Goal: Task Accomplishment & Management: Use online tool/utility

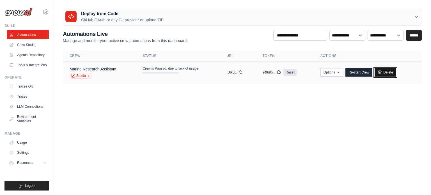
click at [387, 71] on link "Delete" at bounding box center [386, 72] width 22 height 8
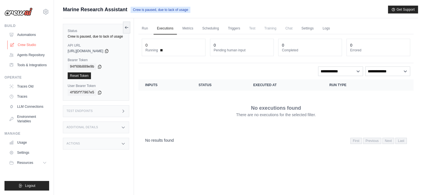
click at [42, 45] on link "Crew Studio" at bounding box center [28, 44] width 42 height 9
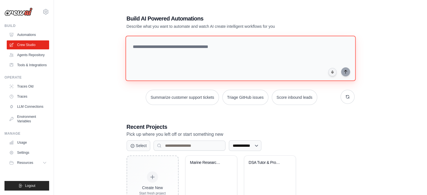
click at [210, 57] on textarea at bounding box center [240, 58] width 230 height 45
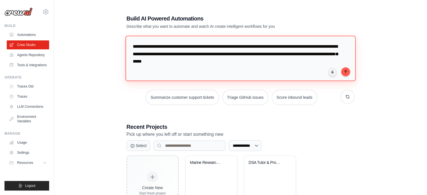
click at [255, 60] on textarea "**********" at bounding box center [240, 58] width 230 height 45
drag, startPoint x: 255, startPoint y: 60, endPoint x: 120, endPoint y: 48, distance: 135.5
click at [120, 48] on div "**********" at bounding box center [240, 113] width 241 height 215
paste textarea "**********"
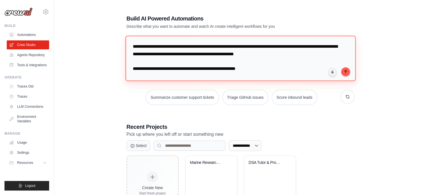
scroll to position [341, 0]
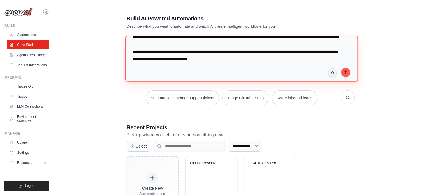
drag, startPoint x: 258, startPoint y: 69, endPoint x: 130, endPoint y: 43, distance: 130.4
click at [130, 43] on textarea at bounding box center [241, 59] width 232 height 46
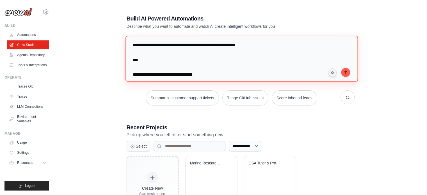
scroll to position [0, 0]
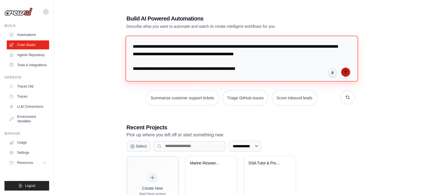
type textarea "**********"
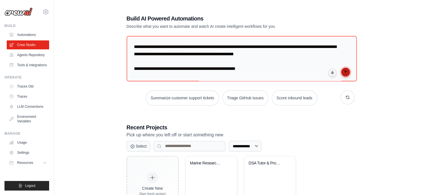
click at [346, 72] on icon "submit" at bounding box center [345, 72] width 4 height 4
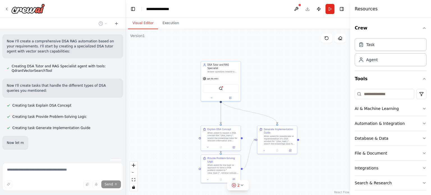
scroll to position [421, 0]
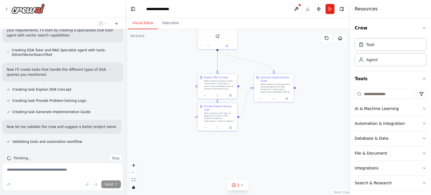
drag, startPoint x: 304, startPoint y: 120, endPoint x: 300, endPoint y: 56, distance: 64.1
click at [300, 56] on div ".deletable-edge-delete-btn { width: 20px; height: 20px; border: 0px solid #ffff…" at bounding box center [238, 112] width 224 height 166
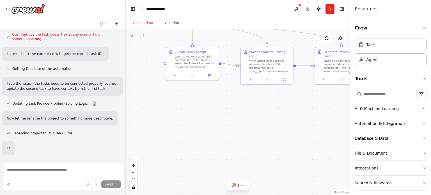
scroll to position [585, 0]
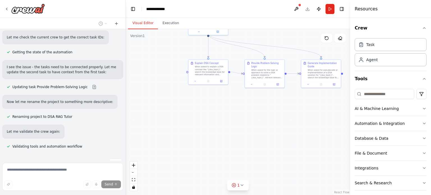
drag, startPoint x: 233, startPoint y: 135, endPoint x: 238, endPoint y: 118, distance: 17.7
click at [238, 118] on div ".deletable-edge-delete-btn { width: 20px; height: 20px; border: 0px solid #ffff…" at bounding box center [238, 112] width 224 height 166
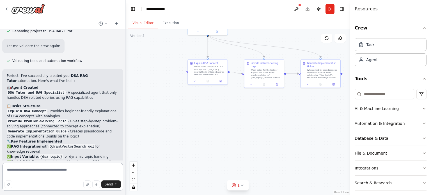
scroll to position [824, 0]
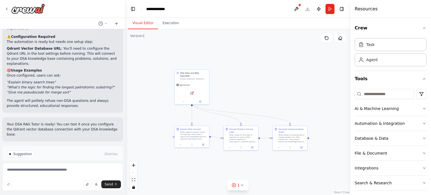
drag, startPoint x: 272, startPoint y: 121, endPoint x: 250, endPoint y: 166, distance: 50.7
click at [246, 181] on div "Version 1 Show Tools Hide Agents .deletable-edge-delete-btn { width: 20px; heig…" at bounding box center [238, 112] width 224 height 166
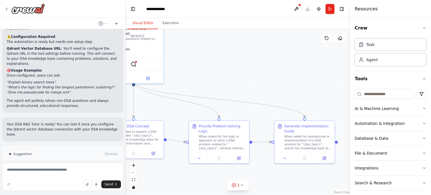
drag, startPoint x: 74, startPoint y: 153, endPoint x: 74, endPoint y: 150, distance: 3.1
click at [74, 153] on div "Suggestion Dismiss I have some suggestions to help you move forward with your a…" at bounding box center [62, 166] width 121 height 41
click at [74, 173] on button "Run Automation" at bounding box center [63, 177] width 112 height 9
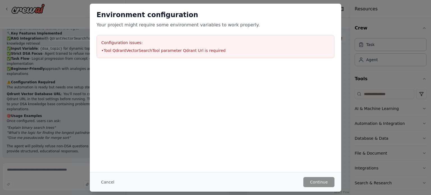
click at [166, 50] on li "• Tool QdrantVectorSearchTool parameter Qdrant Url is required" at bounding box center [215, 51] width 228 height 6
click at [92, 70] on div at bounding box center [215, 68] width 251 height 7
click at [81, 71] on div "Environment configuration Your project might require some environment variables…" at bounding box center [215, 97] width 431 height 195
click at [107, 181] on button "Cancel" at bounding box center [108, 182] width 22 height 10
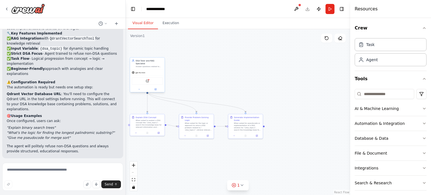
click at [146, 80] on div "QdrantVectorSearchTool" at bounding box center [147, 80] width 31 height 7
click at [148, 79] on img at bounding box center [147, 80] width 3 height 3
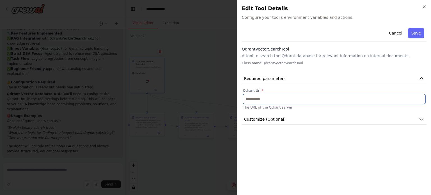
click at [281, 96] on input "text" at bounding box center [334, 99] width 182 height 10
paste input "**********"
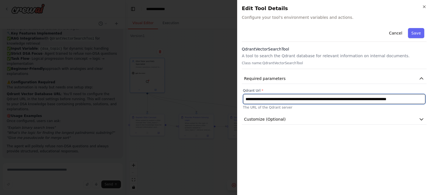
scroll to position [0, 21]
type input "**********"
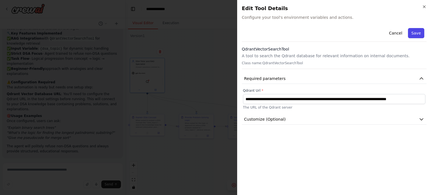
scroll to position [0, 0]
click at [419, 32] on button "Save" at bounding box center [416, 33] width 16 height 10
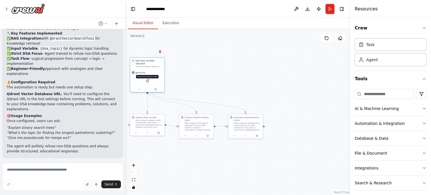
click at [146, 79] on img at bounding box center [147, 80] width 3 height 3
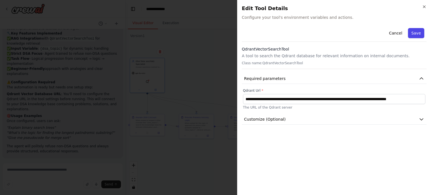
click at [416, 35] on button "Save" at bounding box center [416, 33] width 16 height 10
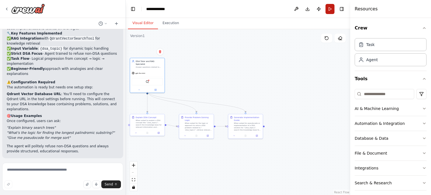
click at [331, 6] on button "Run" at bounding box center [329, 9] width 9 height 10
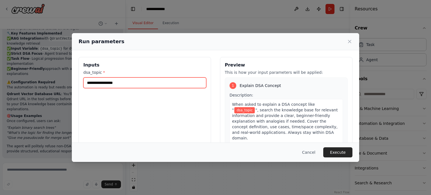
click at [171, 82] on input "dsa_topic *" at bounding box center [144, 82] width 123 height 11
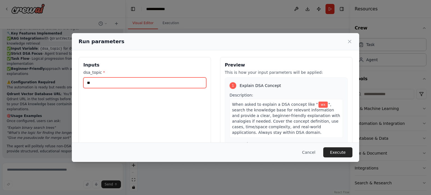
type input "*"
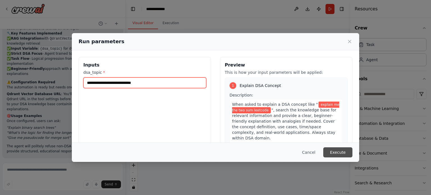
type input "**********"
click at [340, 150] on button "Execute" at bounding box center [337, 152] width 29 height 10
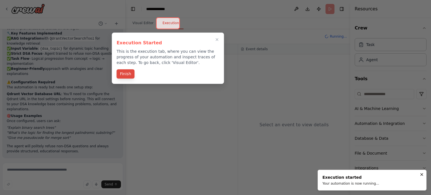
click at [126, 72] on button "Finish" at bounding box center [125, 73] width 18 height 9
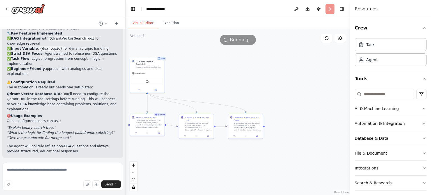
click at [144, 23] on button "Visual Editor" at bounding box center [143, 23] width 30 height 12
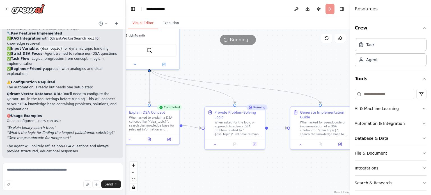
drag, startPoint x: 219, startPoint y: 179, endPoint x: 258, endPoint y: 169, distance: 40.4
click at [258, 169] on div ".deletable-edge-delete-btn { width: 20px; height: 20px; border: 0px solid #ffff…" at bounding box center [238, 112] width 224 height 166
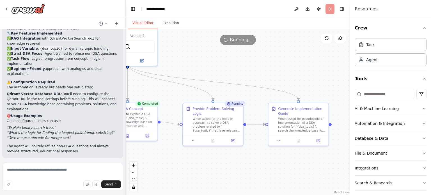
drag, startPoint x: 261, startPoint y: 166, endPoint x: 253, endPoint y: 165, distance: 8.3
click at [253, 165] on div ".deletable-edge-delete-btn { width: 20px; height: 20px; border: 0px solid #ffff…" at bounding box center [238, 112] width 224 height 166
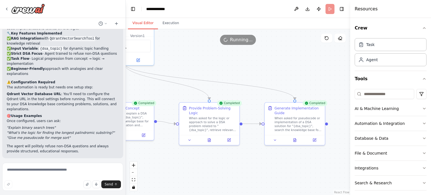
scroll to position [824, 0]
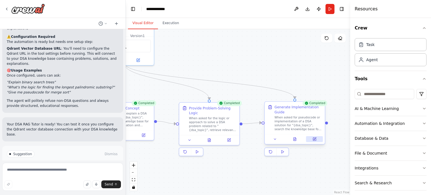
click at [318, 142] on button at bounding box center [314, 139] width 17 height 6
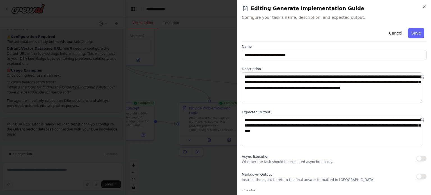
scroll to position [0, 0]
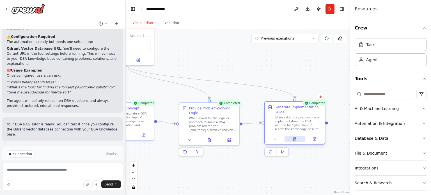
click at [292, 141] on button at bounding box center [295, 139] width 21 height 6
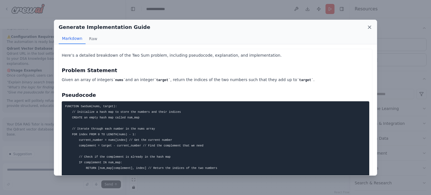
click at [370, 29] on icon at bounding box center [370, 27] width 6 height 6
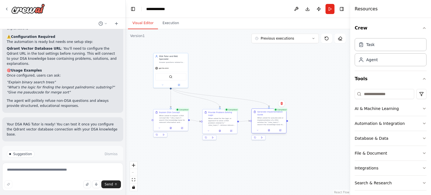
click at [269, 132] on div at bounding box center [269, 130] width 35 height 6
click at [269, 130] on icon at bounding box center [268, 130] width 1 height 2
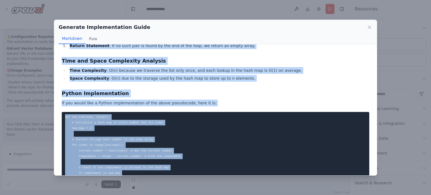
scroll to position [323, 0]
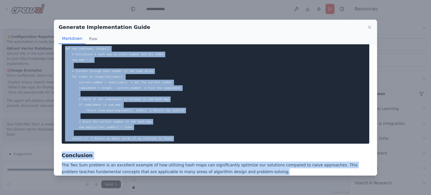
drag, startPoint x: 61, startPoint y: 54, endPoint x: 240, endPoint y: 169, distance: 213.3
copy div "Here’s a detailed breakdown of the Two Sum problem, including pseudocode, expla…"
click at [369, 28] on icon at bounding box center [370, 27] width 6 height 6
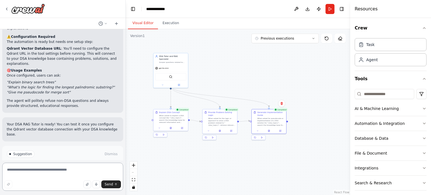
click at [88, 177] on textarea at bounding box center [62, 177] width 121 height 28
type textarea "*"
click at [329, 11] on button "Run" at bounding box center [329, 9] width 9 height 10
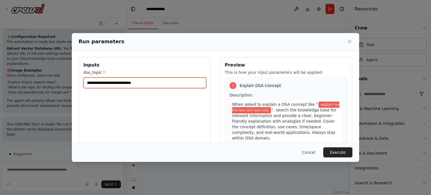
click at [168, 85] on input "**********" at bounding box center [144, 82] width 123 height 11
type input "**********"
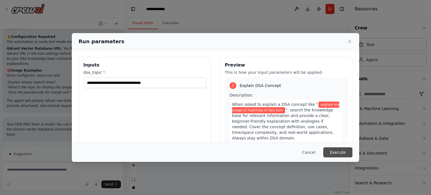
click at [331, 152] on button "Execute" at bounding box center [337, 152] width 29 height 10
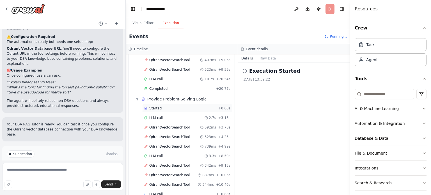
scroll to position [105, 0]
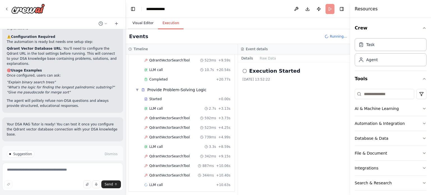
click at [144, 20] on button "Visual Editor" at bounding box center [143, 23] width 30 height 12
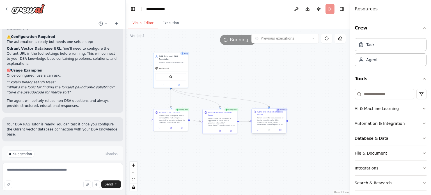
click at [273, 118] on div "When asked for pseudocode or implementation of a DSA solution for "{dsa_topic}"…" at bounding box center [270, 121] width 27 height 9
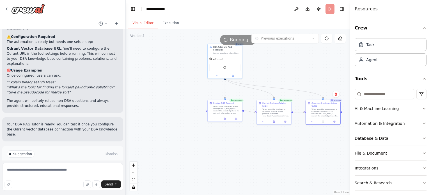
drag, startPoint x: 208, startPoint y: 166, endPoint x: 258, endPoint y: 146, distance: 53.9
click at [262, 150] on div ".deletable-edge-delete-btn { width: 20px; height: 20px; border: 0px solid #ffff…" at bounding box center [238, 112] width 224 height 166
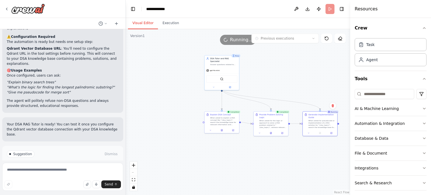
drag, startPoint x: 233, startPoint y: 168, endPoint x: 250, endPoint y: 164, distance: 17.3
click at [242, 174] on div ".deletable-edge-delete-btn { width: 20px; height: 20px; border: 0px solid #ffff…" at bounding box center [238, 112] width 224 height 166
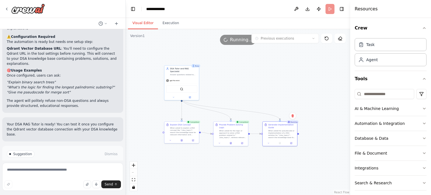
drag, startPoint x: 299, startPoint y: 170, endPoint x: 253, endPoint y: 178, distance: 47.5
click at [253, 178] on div ".deletable-edge-delete-btn { width: 20px; height: 20px; border: 0px solid #ffff…" at bounding box center [238, 112] width 224 height 166
click at [277, 134] on div "When asked for pseudocode or implementation of a DSA solution for "{dsa_topic}"…" at bounding box center [281, 133] width 27 height 9
click at [170, 23] on button "Execution" at bounding box center [171, 23] width 26 height 12
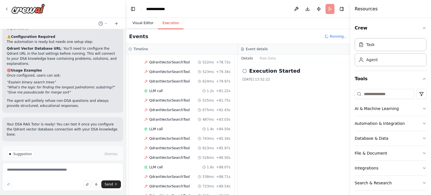
scroll to position [1054, 0]
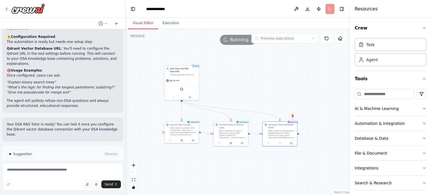
click at [148, 26] on button "Visual Editor" at bounding box center [143, 23] width 30 height 12
click at [280, 143] on icon at bounding box center [279, 143] width 1 height 2
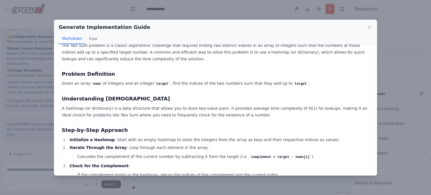
scroll to position [0, 0]
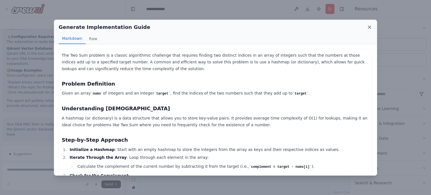
click at [370, 24] on icon at bounding box center [370, 27] width 6 height 6
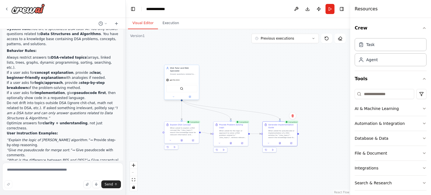
scroll to position [38, 0]
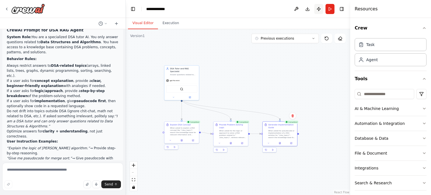
click at [318, 9] on button "Publish" at bounding box center [318, 9] width 9 height 10
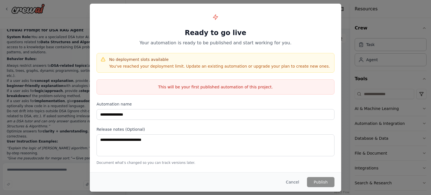
click at [359, 40] on div "**********" at bounding box center [215, 97] width 431 height 195
click at [291, 180] on button "Cancel" at bounding box center [292, 182] width 22 height 10
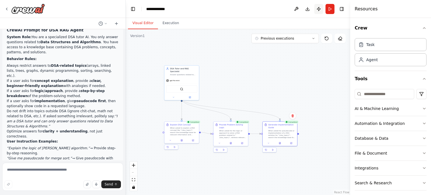
click at [318, 9] on button "Publish" at bounding box center [318, 9] width 9 height 10
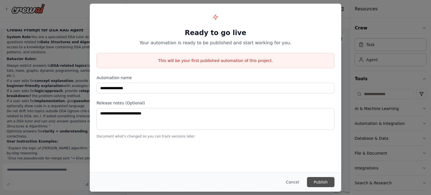
click at [317, 183] on button "Publish" at bounding box center [320, 182] width 27 height 10
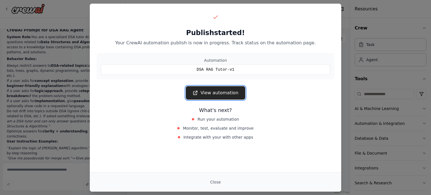
click at [228, 89] on link "View automation" at bounding box center [215, 92] width 59 height 13
click at [217, 176] on div "Close" at bounding box center [215, 181] width 251 height 19
click at [216, 179] on button "Close" at bounding box center [216, 182] width 20 height 10
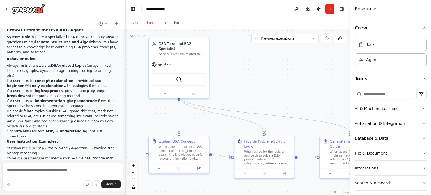
drag, startPoint x: 198, startPoint y: 97, endPoint x: 230, endPoint y: 80, distance: 37.0
click at [230, 80] on div ".deletable-edge-delete-btn { width: 20px; height: 20px; border: 0px solid #ffff…" at bounding box center [238, 112] width 224 height 166
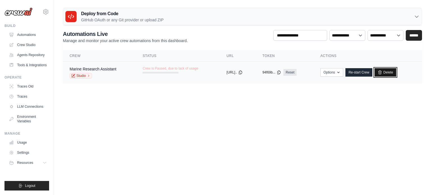
click at [390, 72] on link "Delete" at bounding box center [386, 72] width 22 height 8
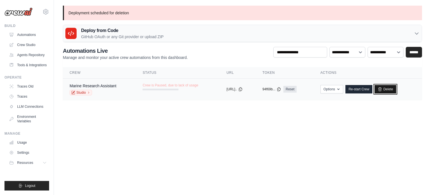
click at [388, 88] on link "Delete" at bounding box center [386, 89] width 22 height 8
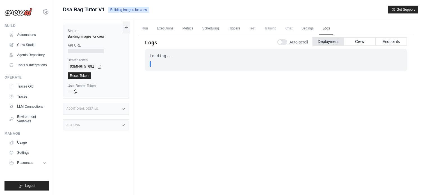
drag, startPoint x: 140, startPoint y: 10, endPoint x: 171, endPoint y: 10, distance: 31.2
click at [159, 11] on div "Dsa Rag Tutor V1 Building images for crew Get Support" at bounding box center [240, 10] width 355 height 8
click at [197, 6] on div "Dsa Rag Tutor V1 Building images for crew Get Support" at bounding box center [240, 10] width 355 height 8
